Goal: Understand process/instructions: Learn how to perform a task or action

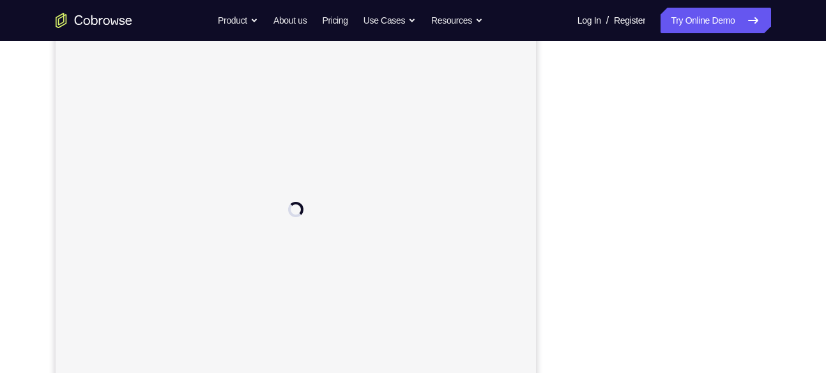
scroll to position [171, 0]
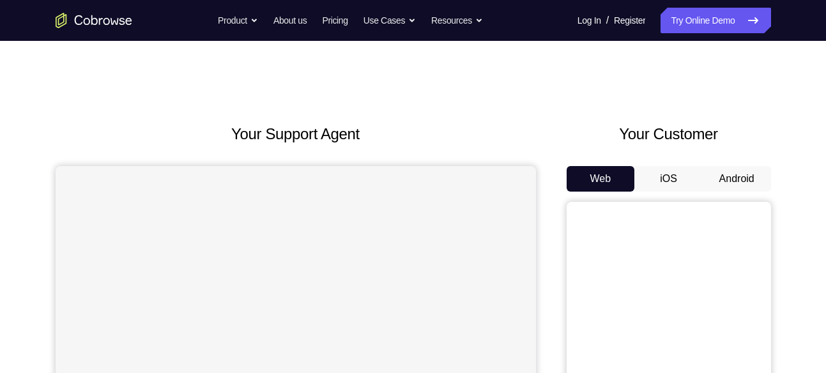
click at [721, 186] on button "Android" at bounding box center [736, 179] width 68 height 26
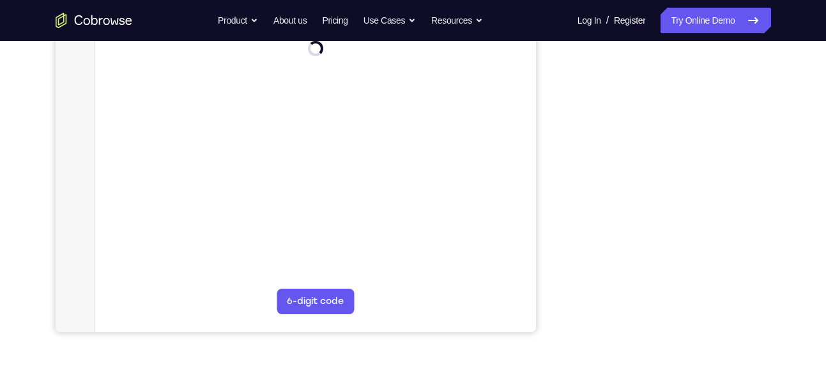
scroll to position [261, 0]
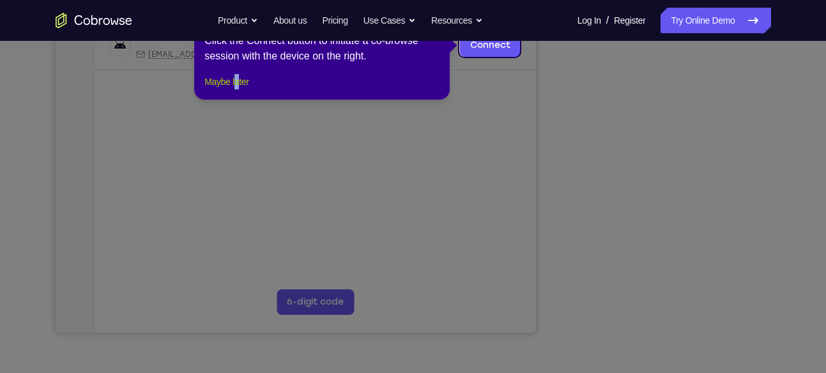
drag, startPoint x: 241, startPoint y: 84, endPoint x: 245, endPoint y: 96, distance: 12.3
click at [245, 96] on div "1 of 8 × Click the Connect button to initiate a co-browse session with the devi…" at bounding box center [321, 50] width 255 height 100
drag, startPoint x: 245, startPoint y: 96, endPoint x: 190, endPoint y: 191, distance: 110.2
click at [245, 89] on button "Maybe later" at bounding box center [226, 81] width 44 height 15
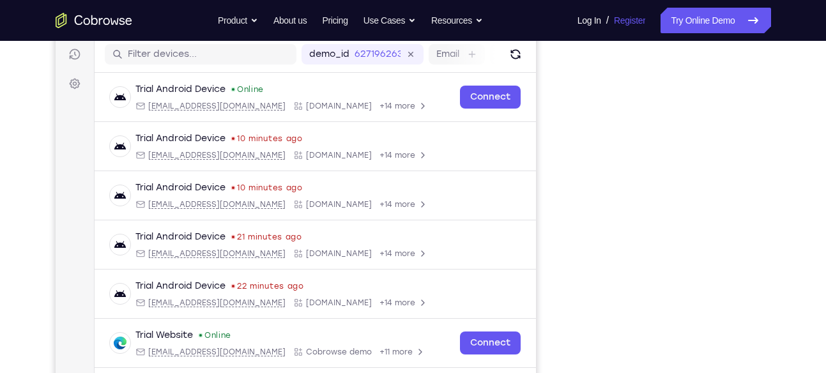
scroll to position [158, 0]
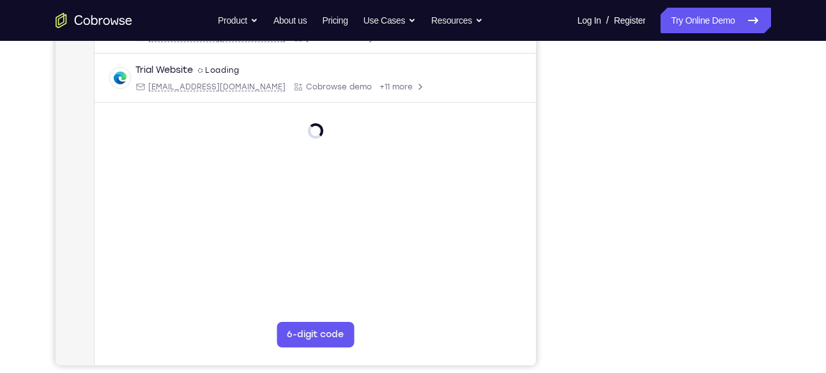
scroll to position [233, 0]
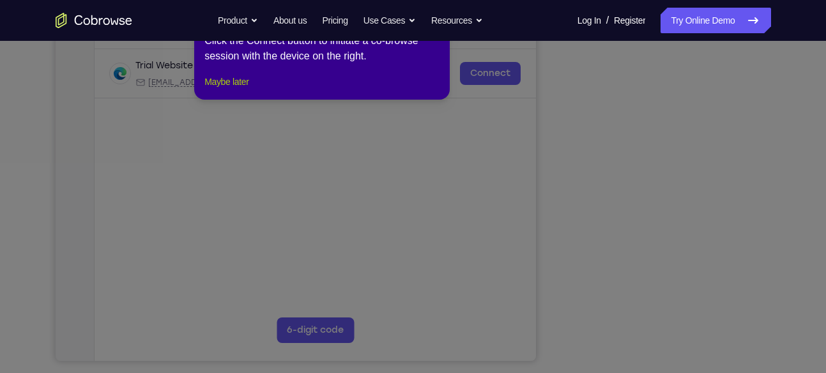
click at [242, 89] on button "Maybe later" at bounding box center [226, 81] width 44 height 15
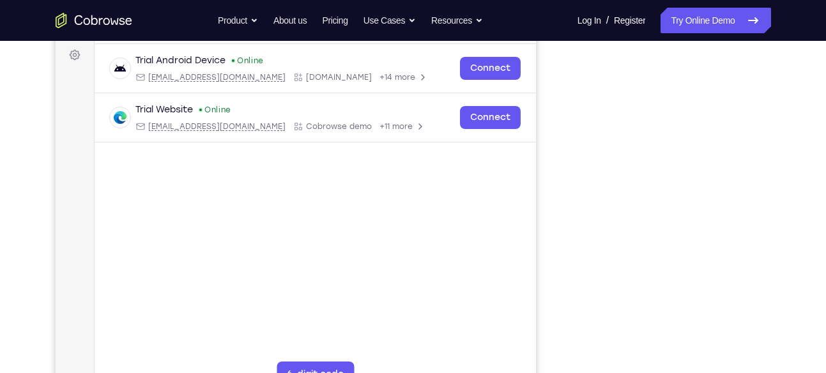
scroll to position [186, 0]
